Goal: Task Accomplishment & Management: Manage account settings

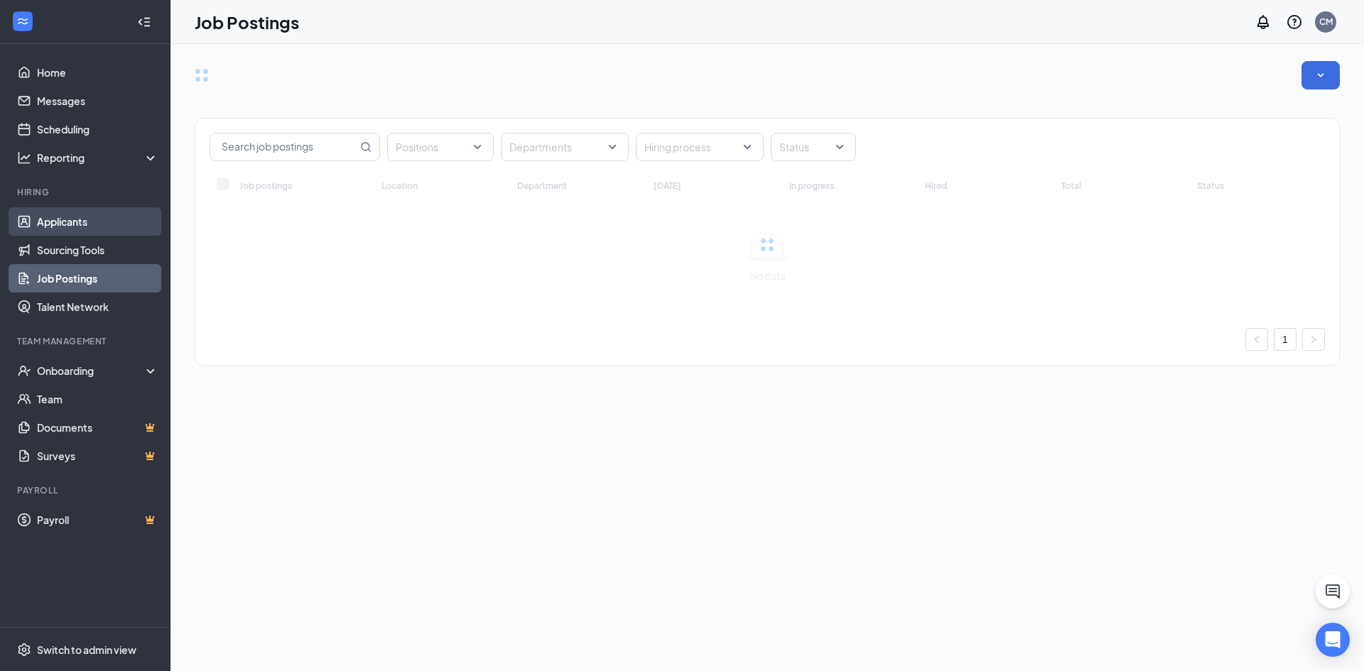
click at [40, 224] on link "Applicants" at bounding box center [97, 221] width 121 height 28
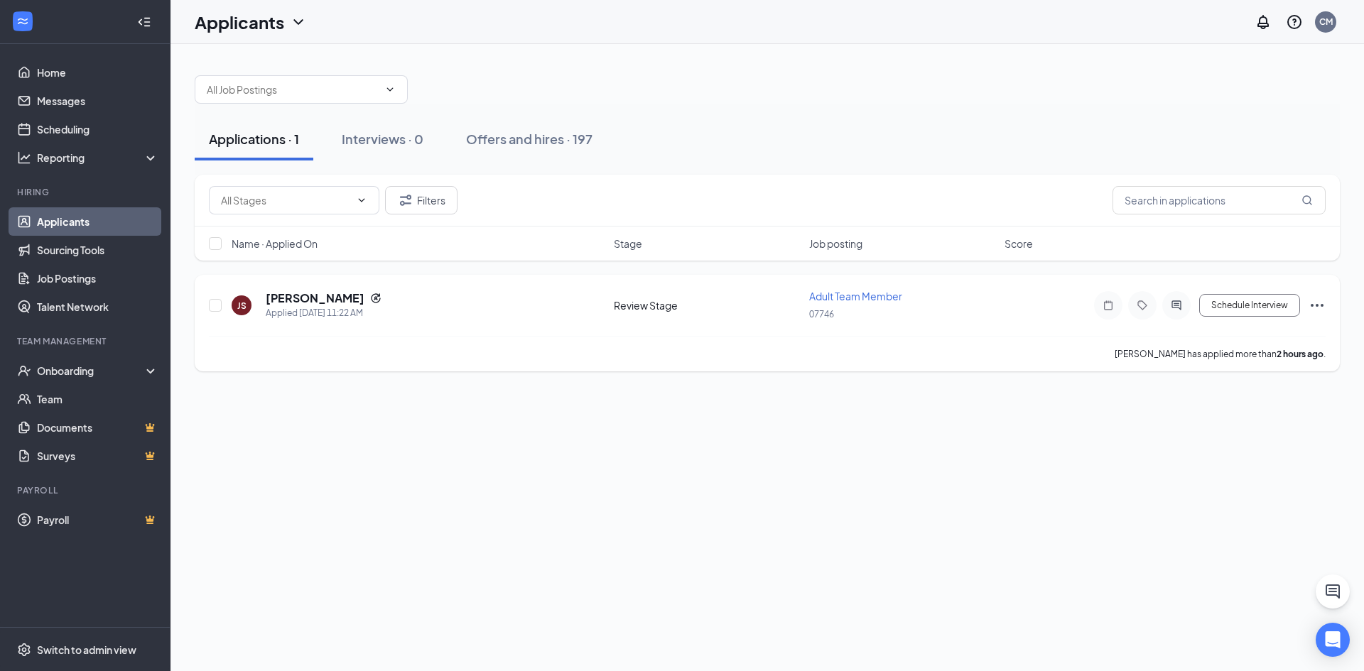
click at [1317, 305] on icon "Ellipses" at bounding box center [1317, 305] width 17 height 17
click at [1209, 506] on p "Reject" at bounding box center [1253, 511] width 122 height 14
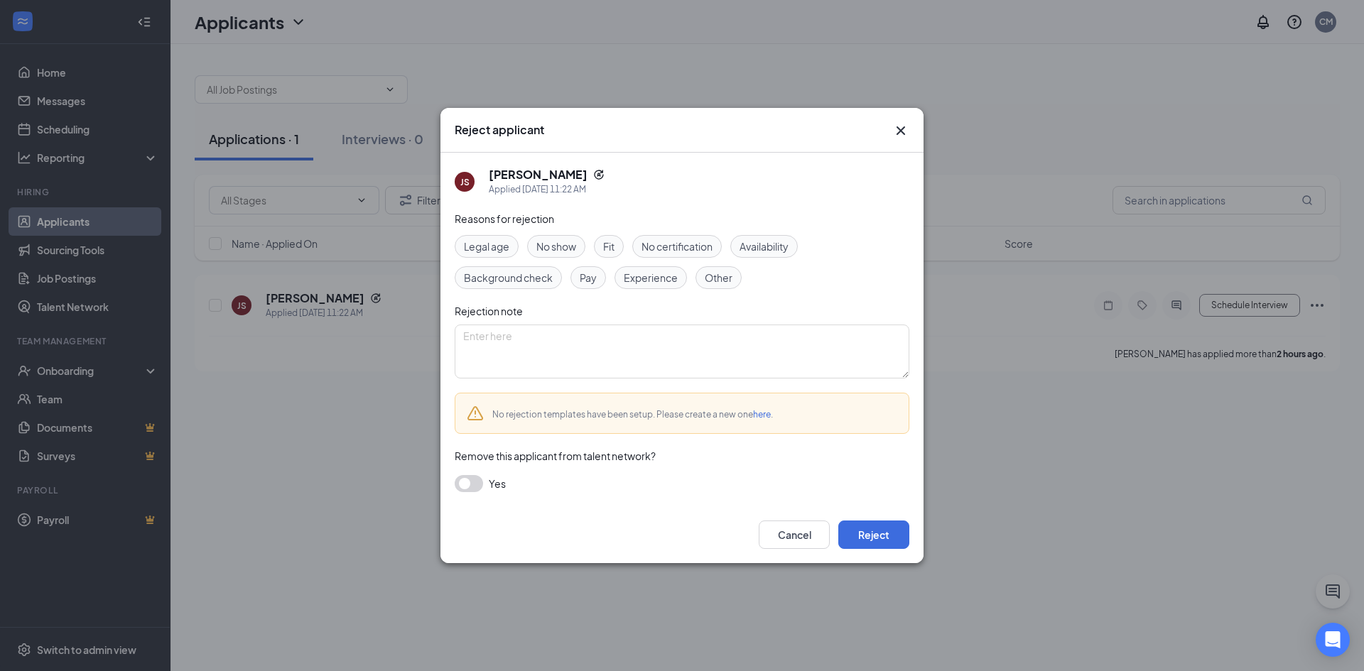
click at [721, 269] on div "Other" at bounding box center [718, 277] width 46 height 23
click at [293, 495] on div "Reject applicant JS [PERSON_NAME] Applied [DATE] 11:22 AM Reasons for rejection…" at bounding box center [682, 335] width 1364 height 671
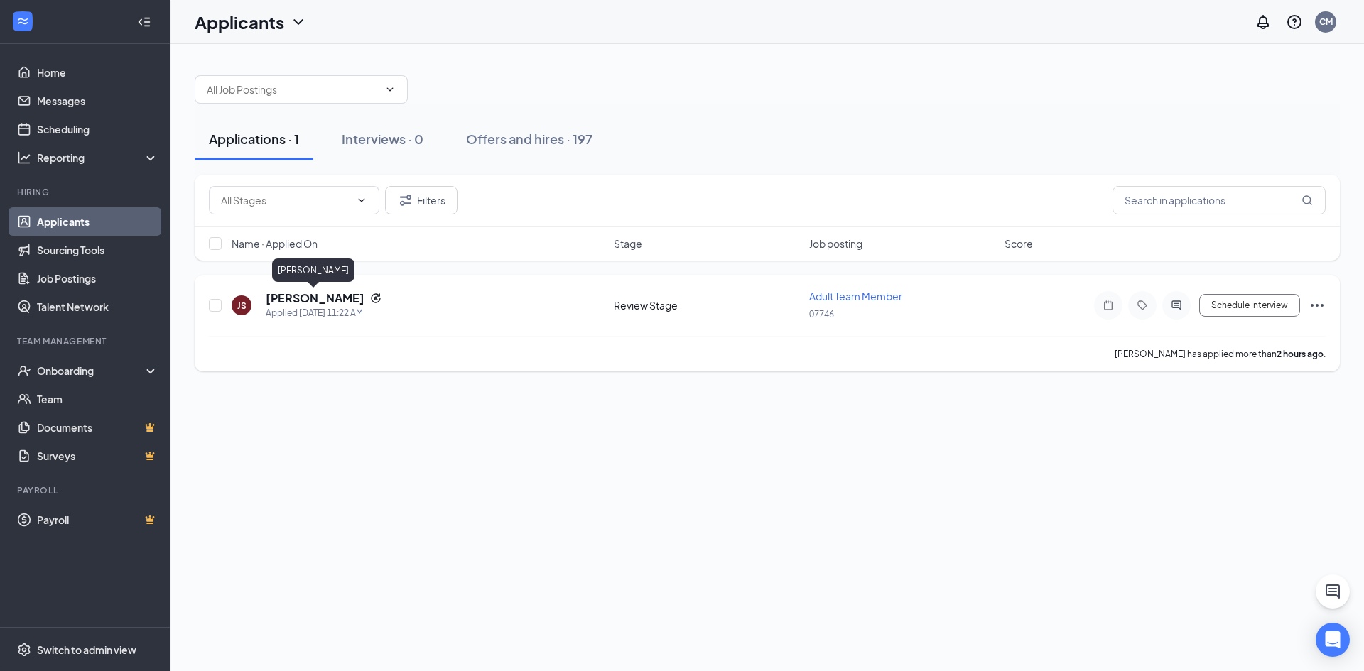
click at [308, 301] on h5 "[PERSON_NAME]" at bounding box center [315, 299] width 99 height 16
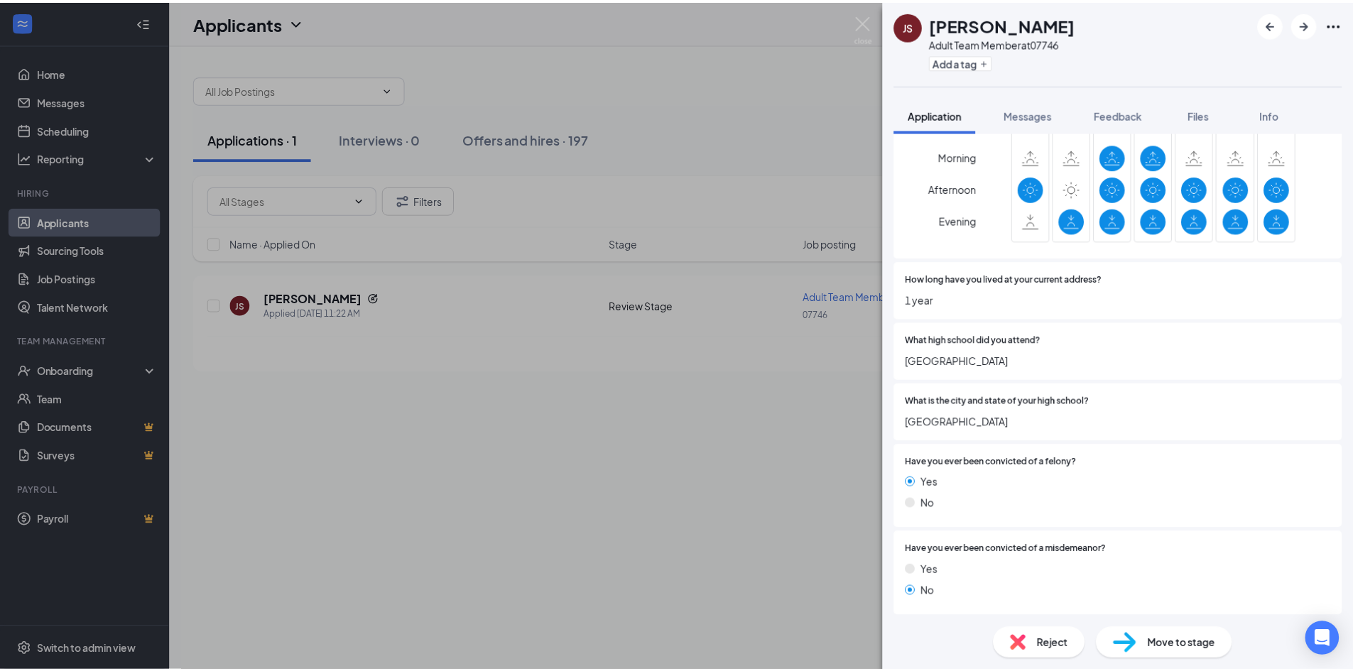
scroll to position [923, 0]
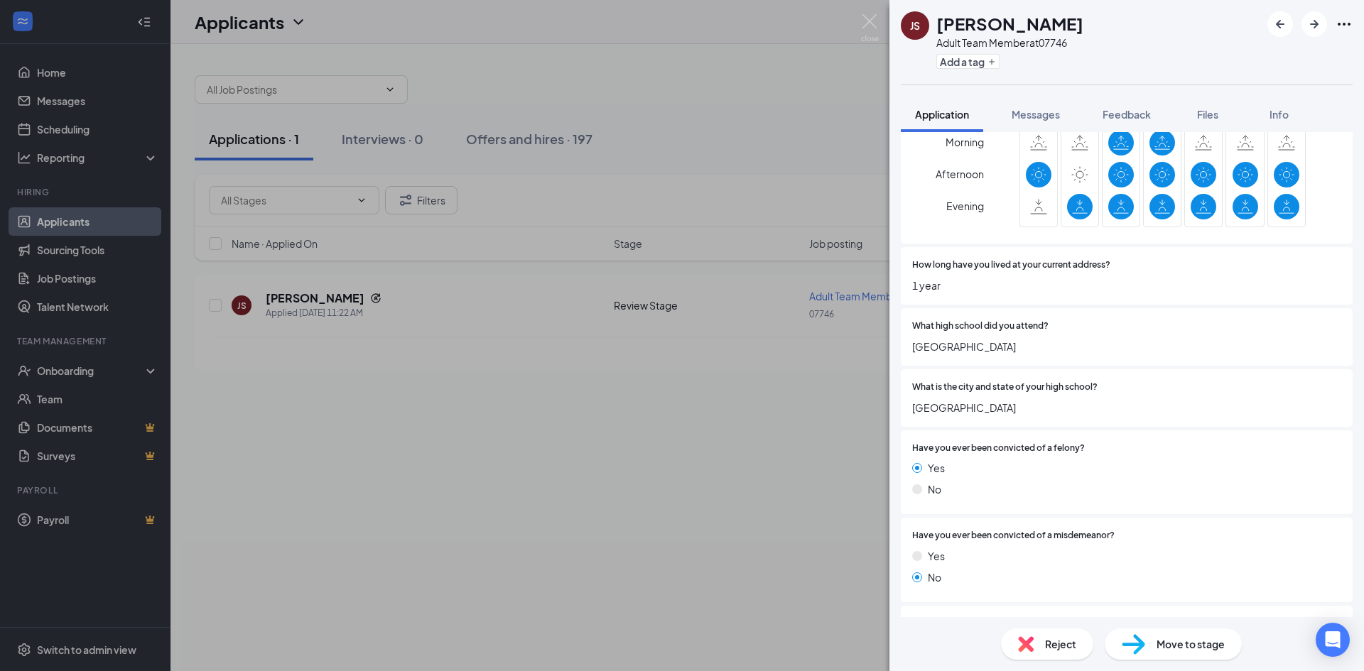
click at [670, 502] on div "JS [PERSON_NAME] Adult Team Member at 07746 Add a tag Application Messages Feed…" at bounding box center [682, 335] width 1364 height 671
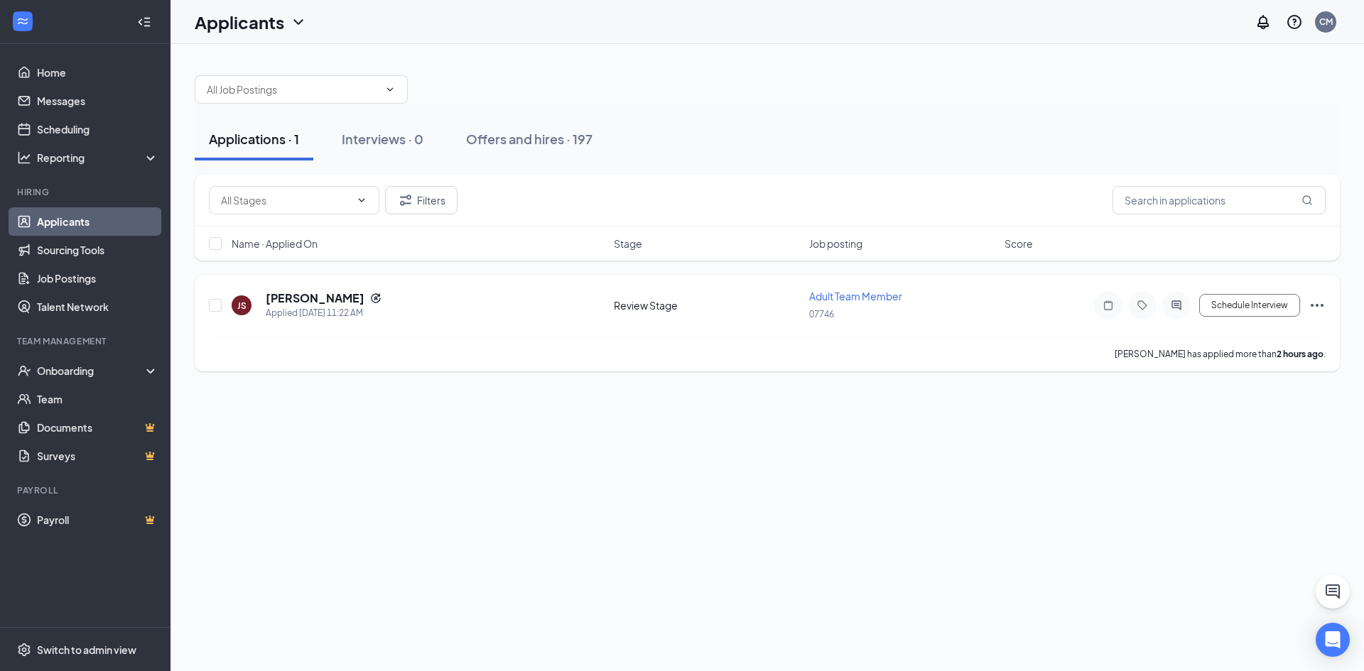
click at [627, 433] on div "Applications · 1 Interviews · 0 Offers and hires · 197 Filters Name · Applied O…" at bounding box center [766, 357] width 1193 height 627
click at [1319, 305] on icon "Ellipses" at bounding box center [1317, 305] width 17 height 17
click at [1188, 515] on li "Reject" at bounding box center [1253, 510] width 145 height 31
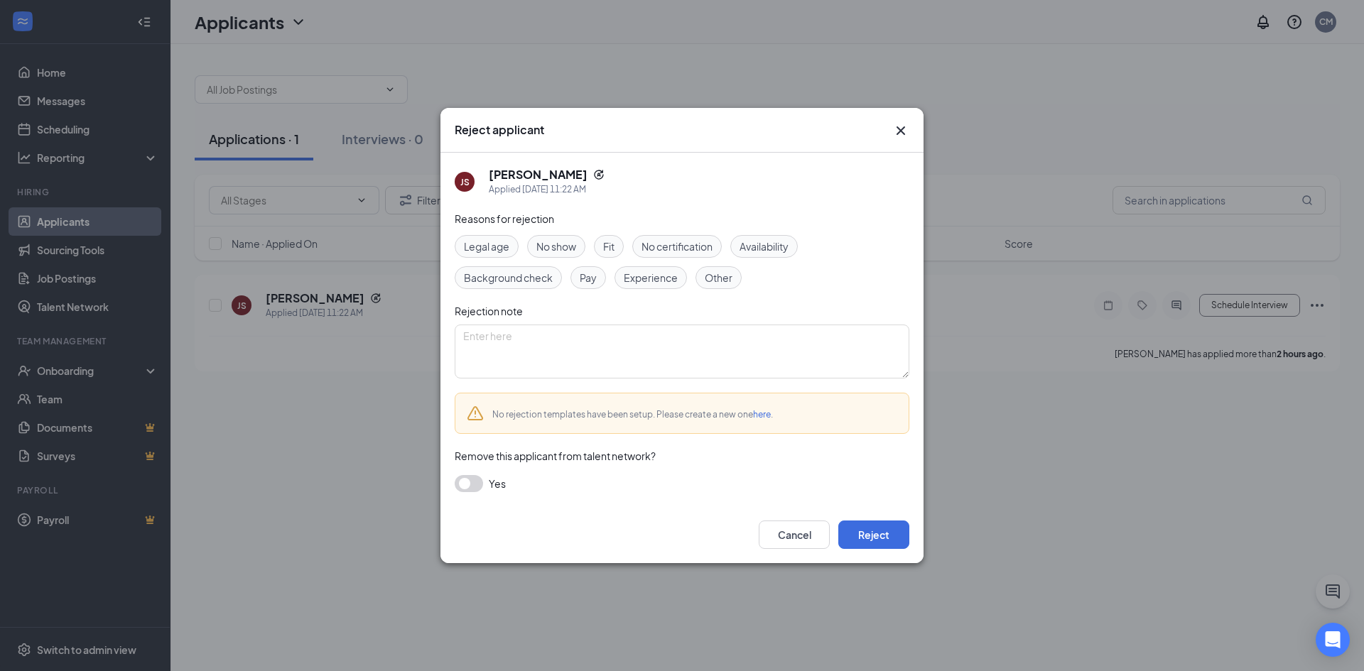
click at [1200, 507] on div "Reject applicant JS [PERSON_NAME] Applied [DATE] 11:22 AM Reasons for rejection…" at bounding box center [682, 335] width 1364 height 671
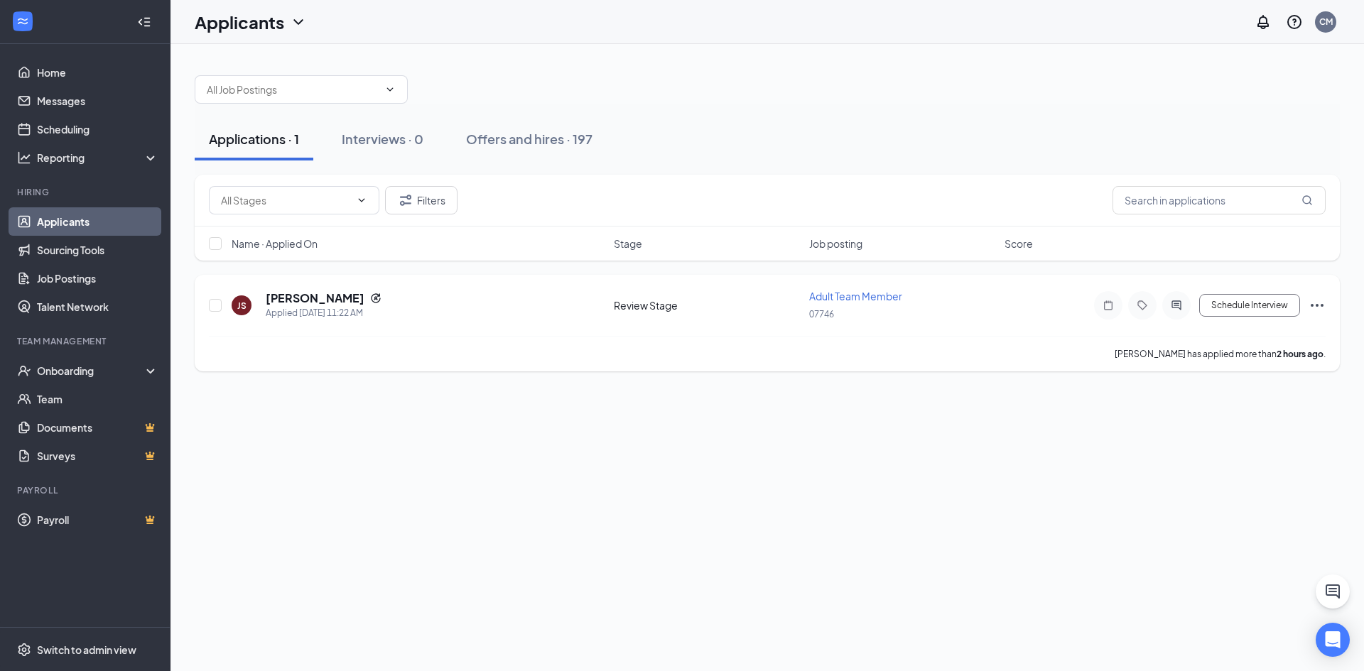
click at [1324, 307] on icon "Ellipses" at bounding box center [1317, 305] width 17 height 17
click at [1187, 509] on li "Reject" at bounding box center [1253, 510] width 145 height 31
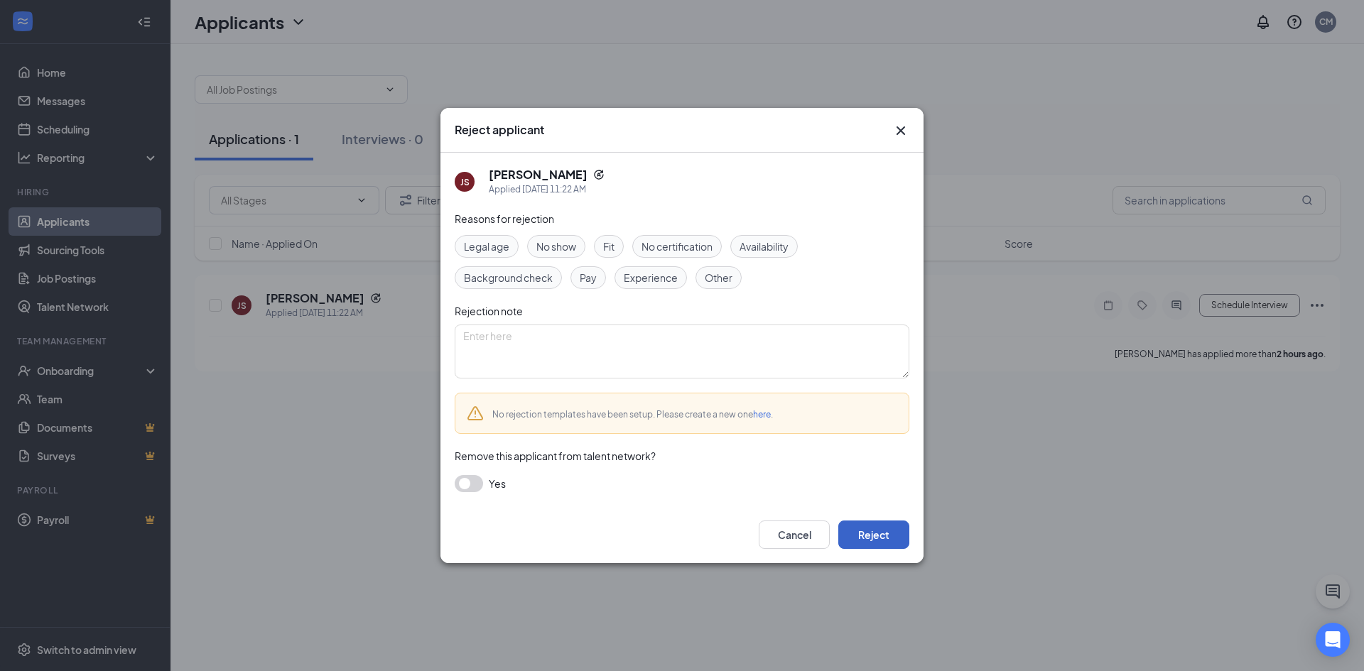
click at [874, 522] on button "Reject" at bounding box center [873, 535] width 71 height 28
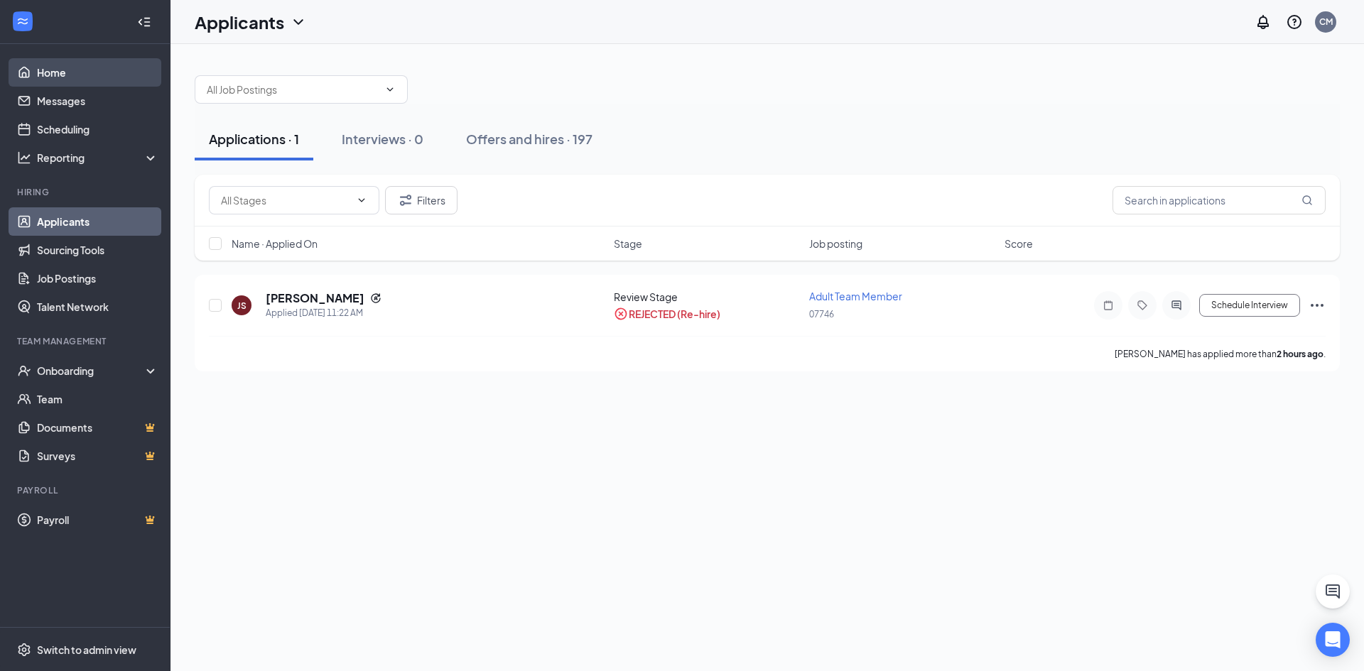
click at [37, 80] on link "Home" at bounding box center [97, 72] width 121 height 28
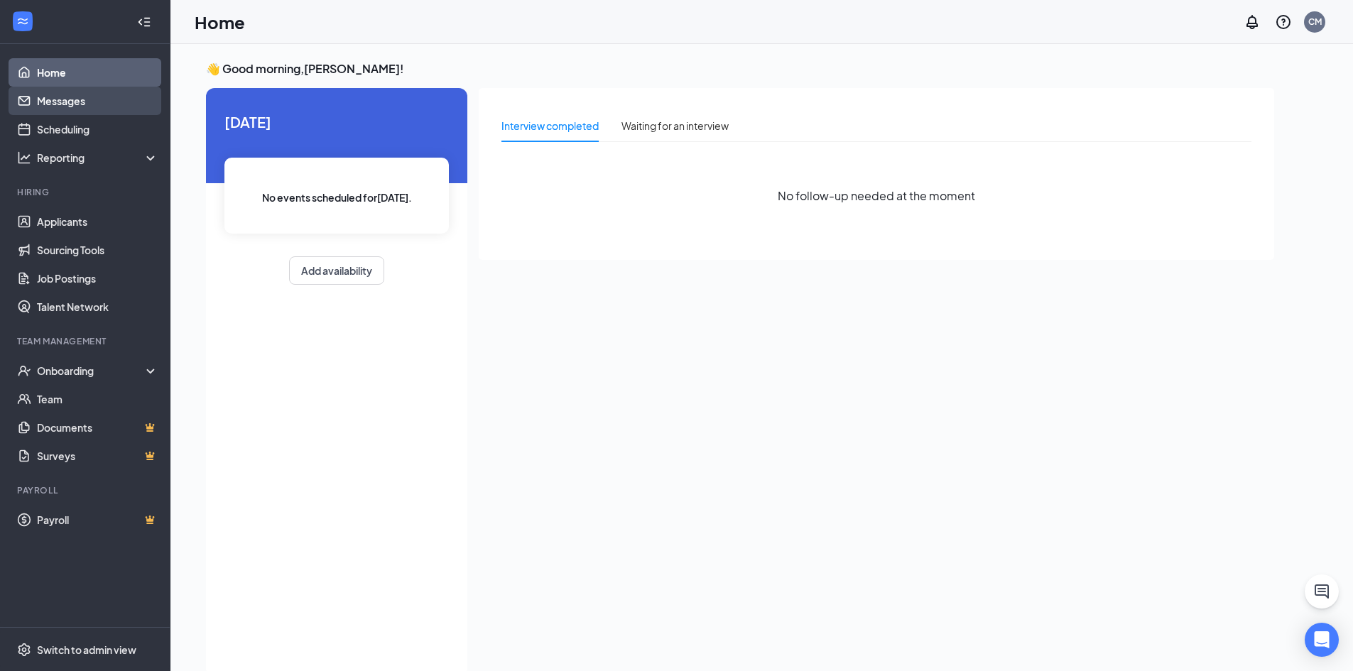
click at [67, 93] on link "Messages" at bounding box center [97, 101] width 121 height 28
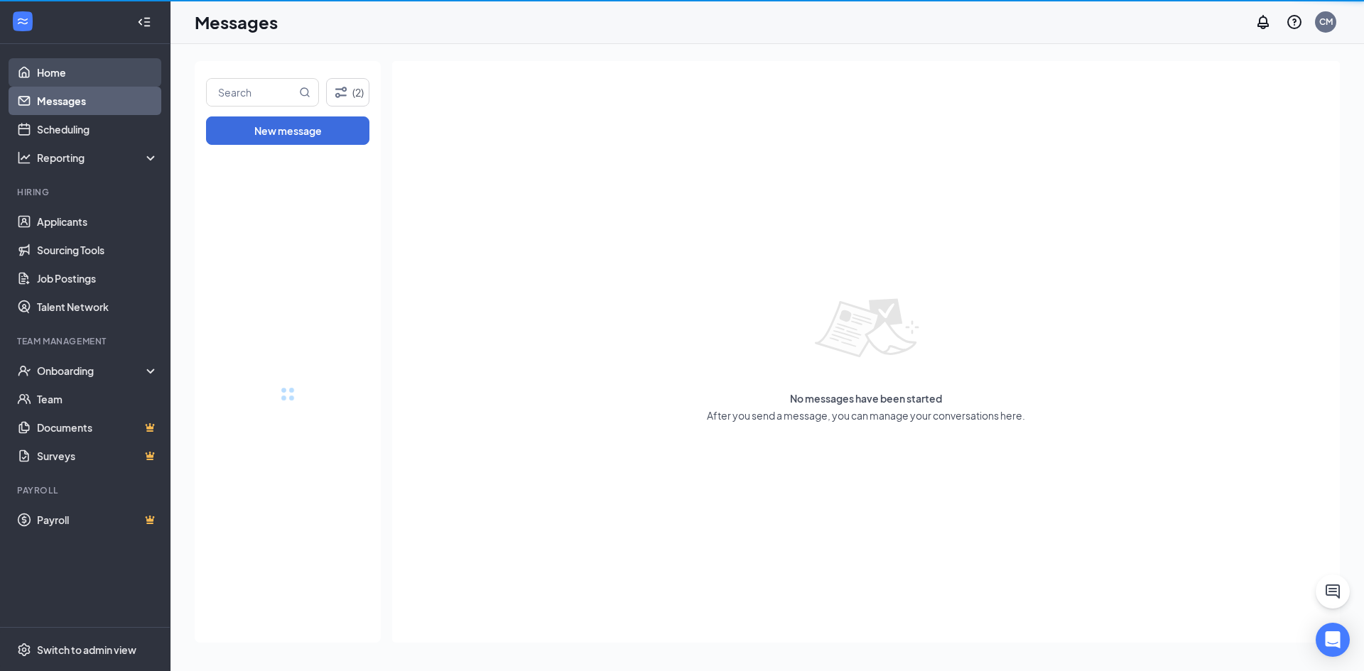
click at [65, 71] on link "Home" at bounding box center [97, 72] width 121 height 28
